Goal: Task Accomplishment & Management: Manage account settings

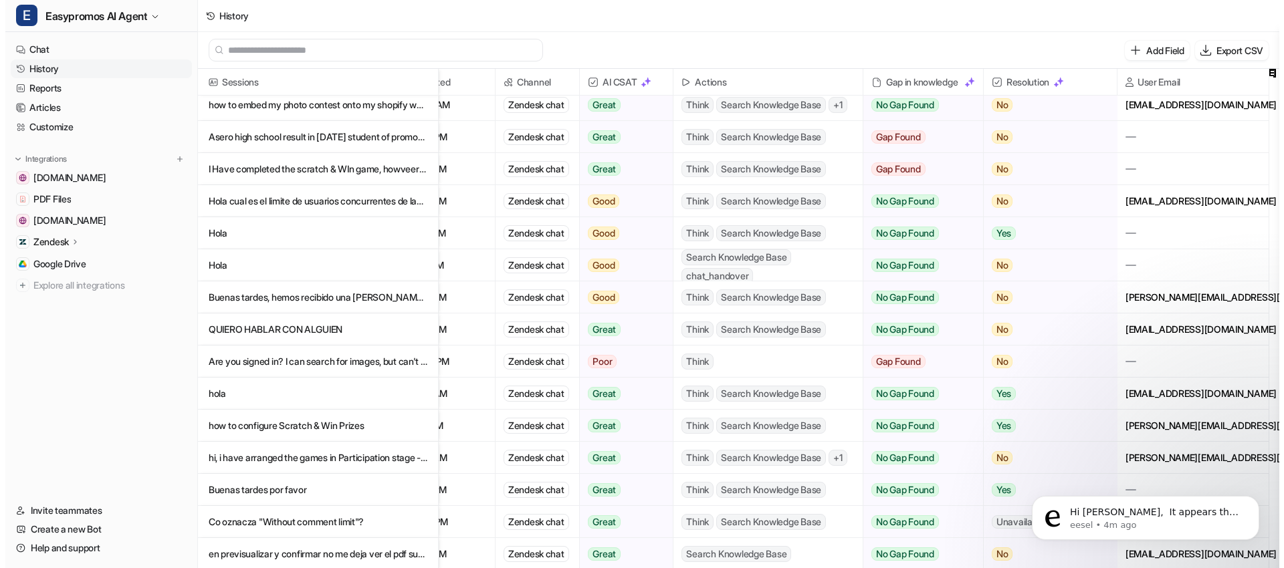
scroll to position [671, 64]
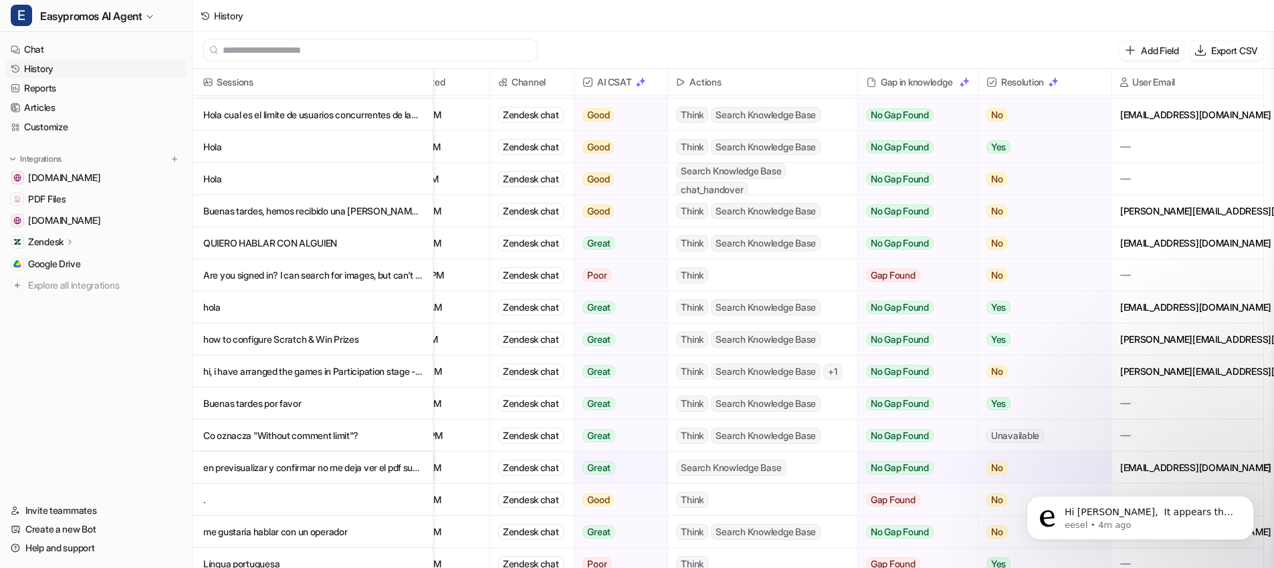
click at [296, 378] on p "hi, i have arranged the games in Participation stage ->Section page, but still …" at bounding box center [312, 372] width 219 height 32
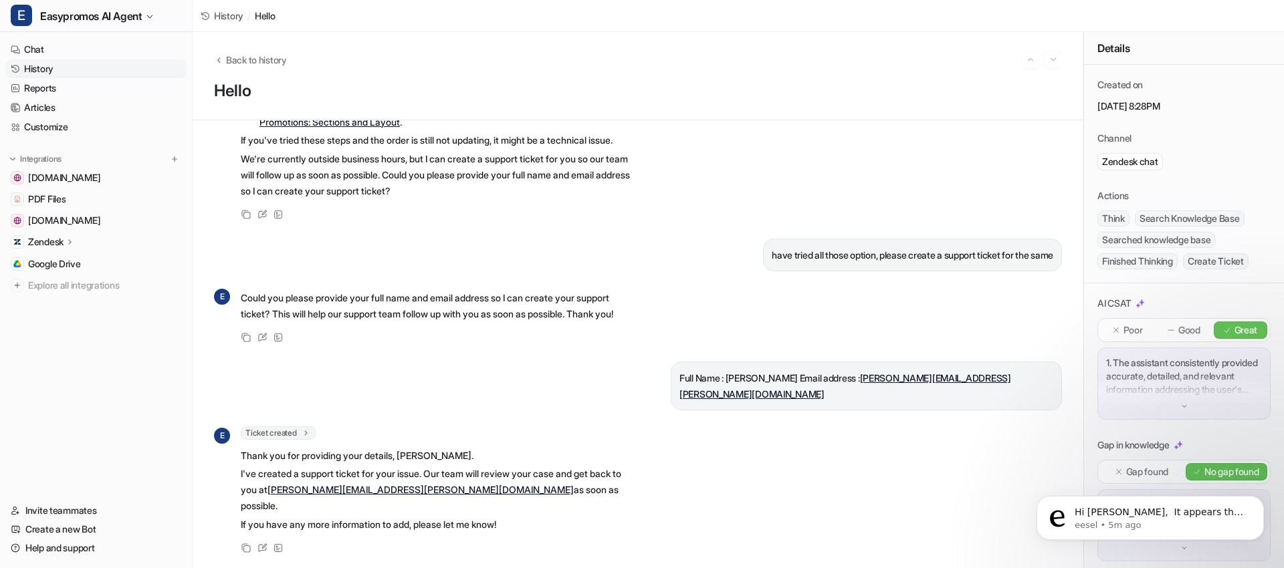
scroll to position [6401, 0]
click at [52, 70] on link "History" at bounding box center [95, 69] width 181 height 19
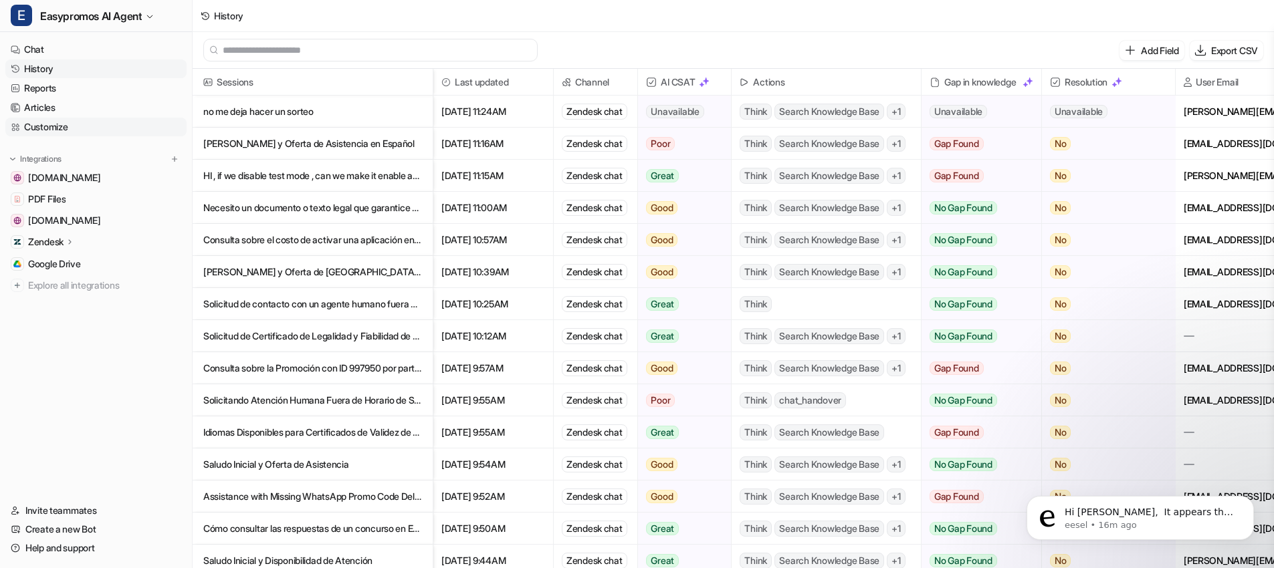
click at [66, 123] on link "Customize" at bounding box center [95, 127] width 181 height 19
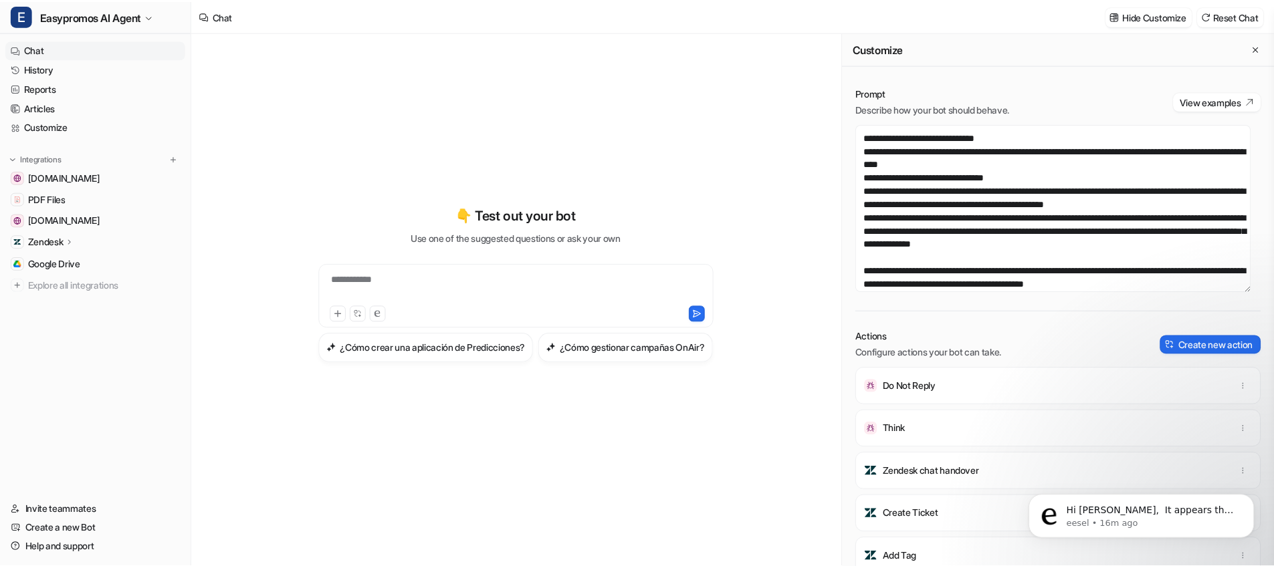
scroll to position [246, 0]
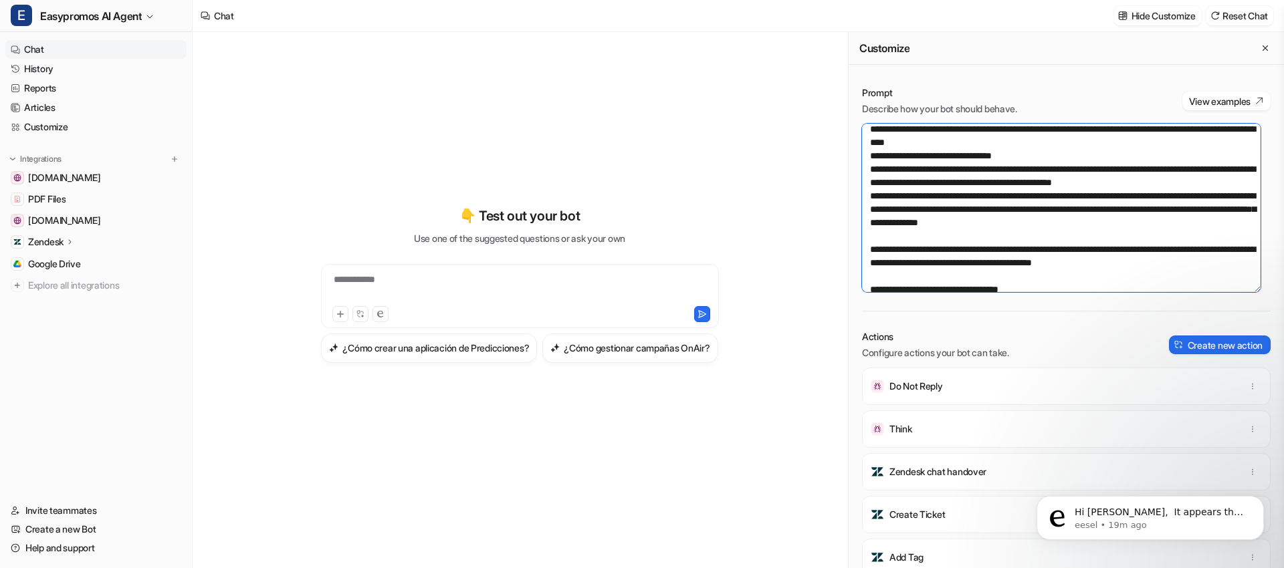
click at [973, 270] on textarea at bounding box center [1061, 208] width 399 height 169
drag, startPoint x: 917, startPoint y: 234, endPoint x: 1198, endPoint y: 233, distance: 280.2
click at [1198, 233] on textarea at bounding box center [1061, 208] width 399 height 169
paste textarea
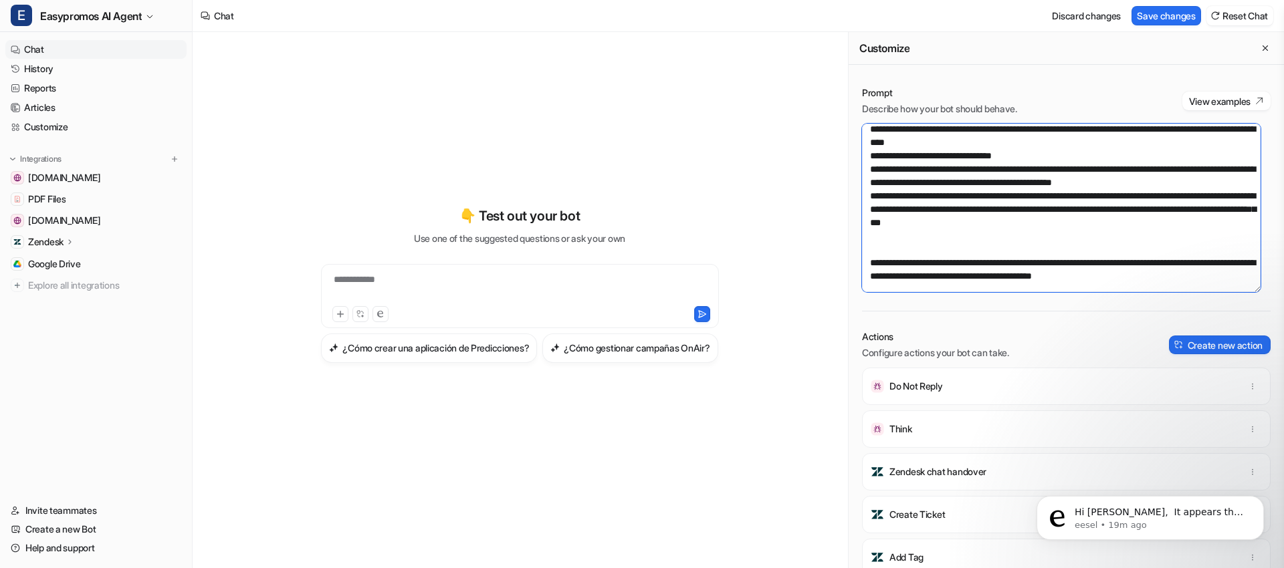
drag, startPoint x: 1083, startPoint y: 239, endPoint x: 1116, endPoint y: 240, distance: 33.5
click at [1116, 240] on textarea at bounding box center [1061, 208] width 399 height 169
click at [1028, 255] on textarea at bounding box center [1061, 208] width 399 height 169
paste textarea "**********"
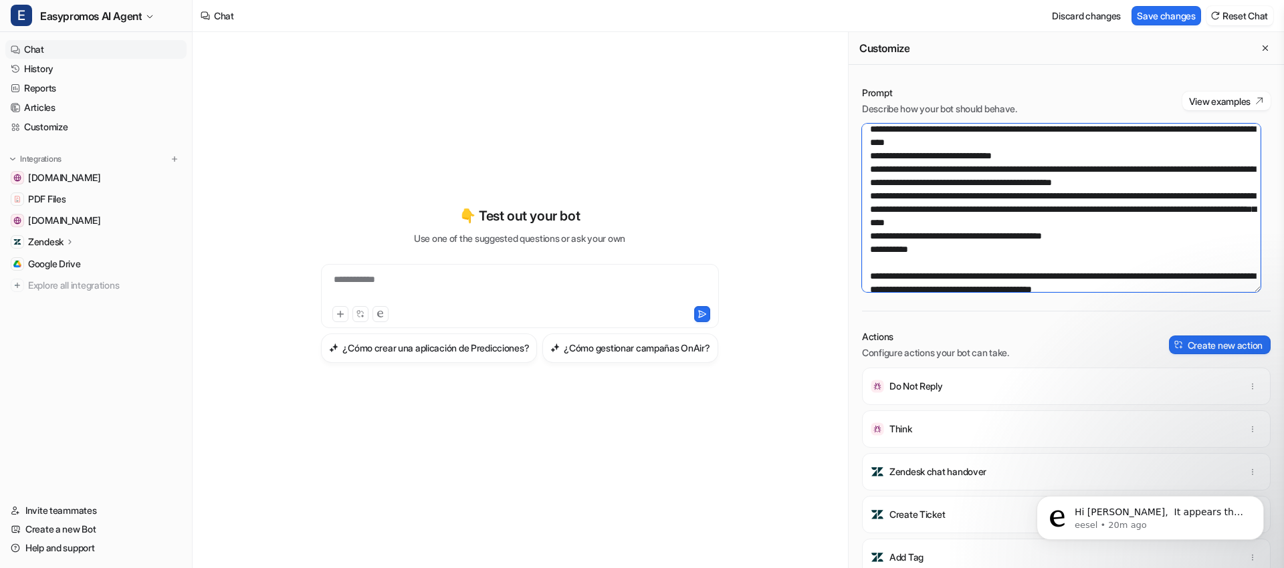
paste textarea "**********"
type textarea "**********"
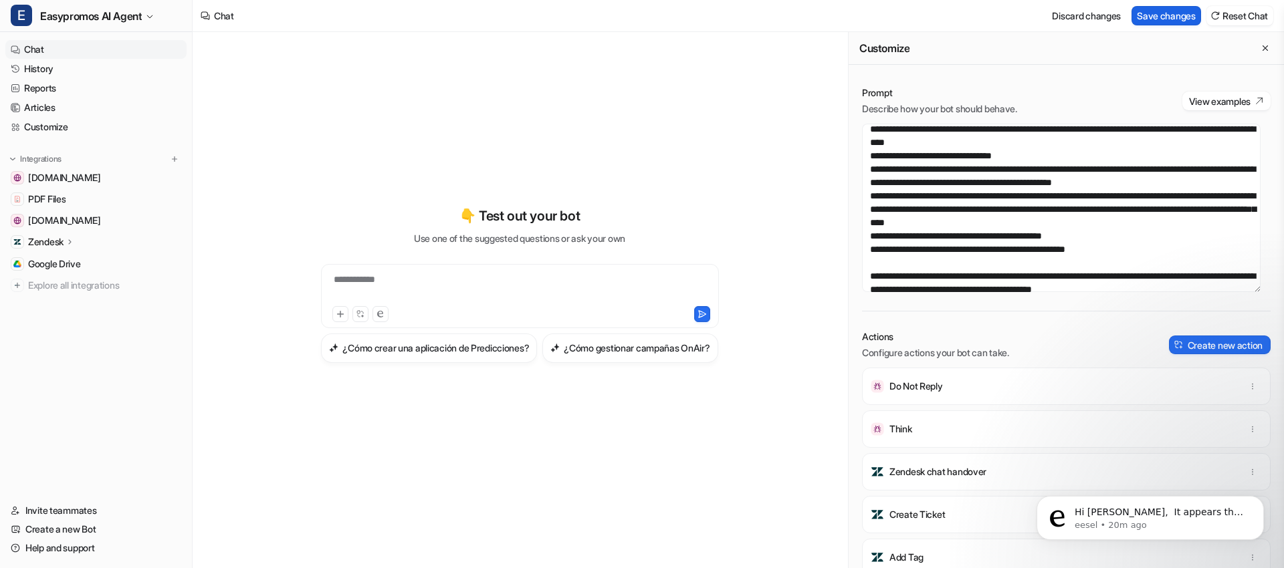
click at [1155, 21] on button "Save changes" at bounding box center [1166, 15] width 70 height 19
click at [78, 64] on link "History" at bounding box center [95, 69] width 181 height 19
